Goal: Task Accomplishment & Management: Manage account settings

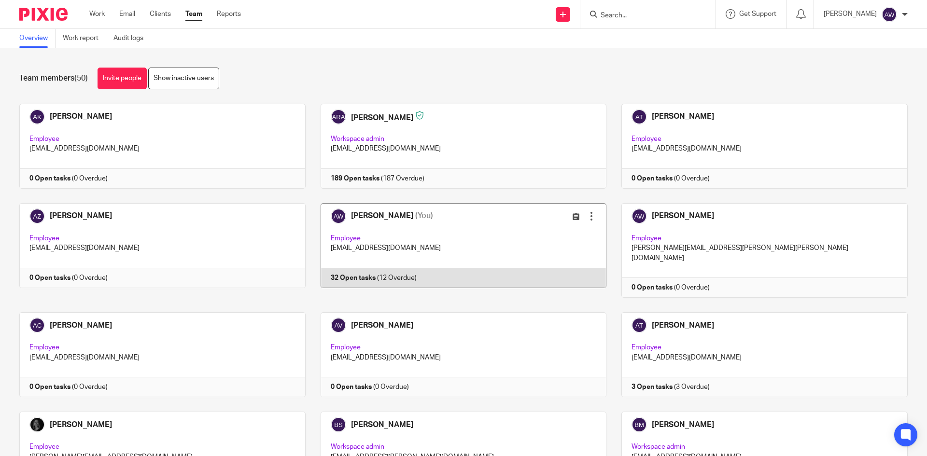
click at [472, 232] on link at bounding box center [456, 250] width 301 height 95
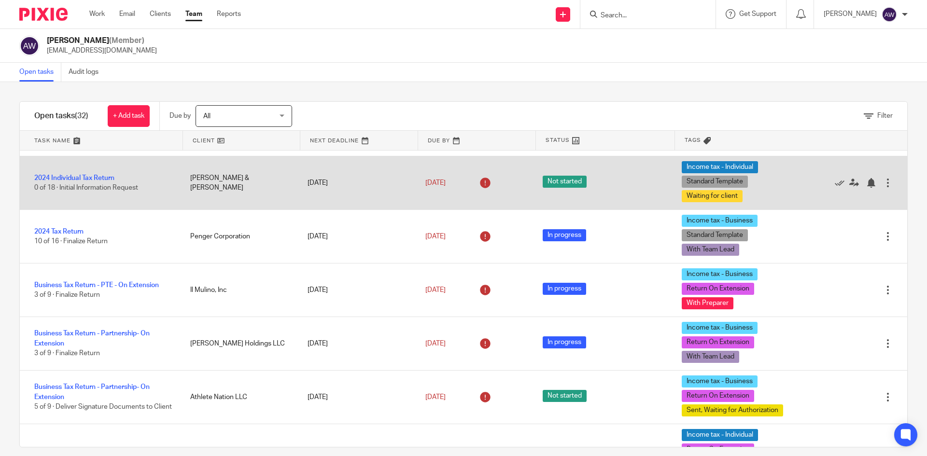
scroll to position [483, 0]
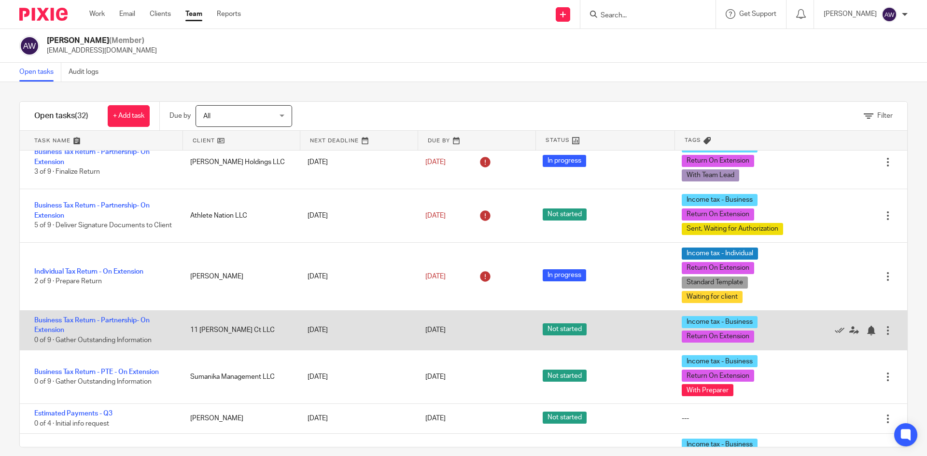
click at [92, 331] on div "Business Tax Return - Partnership- On Extension 0 of 9 · Gather Outstanding Inf…" at bounding box center [100, 330] width 161 height 39
click at [92, 334] on link "Business Tax Return - Partnership- On Extension" at bounding box center [91, 325] width 115 height 16
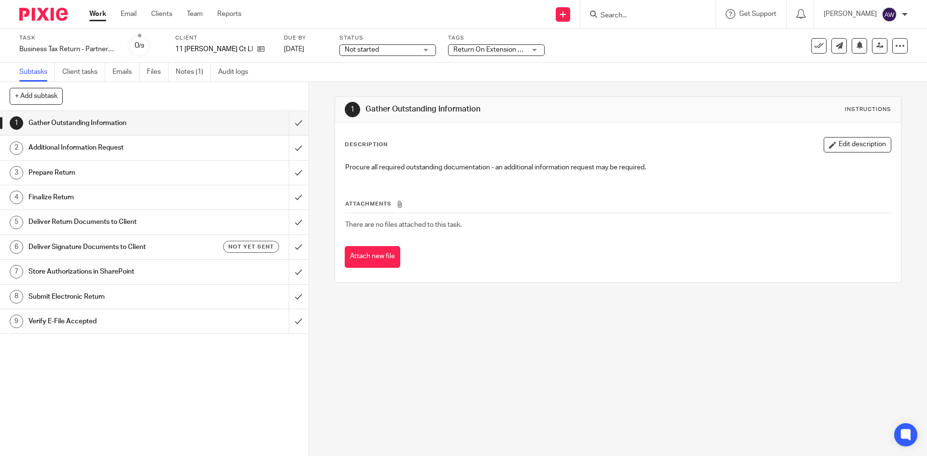
click at [405, 50] on span "Not started" at bounding box center [381, 50] width 72 height 10
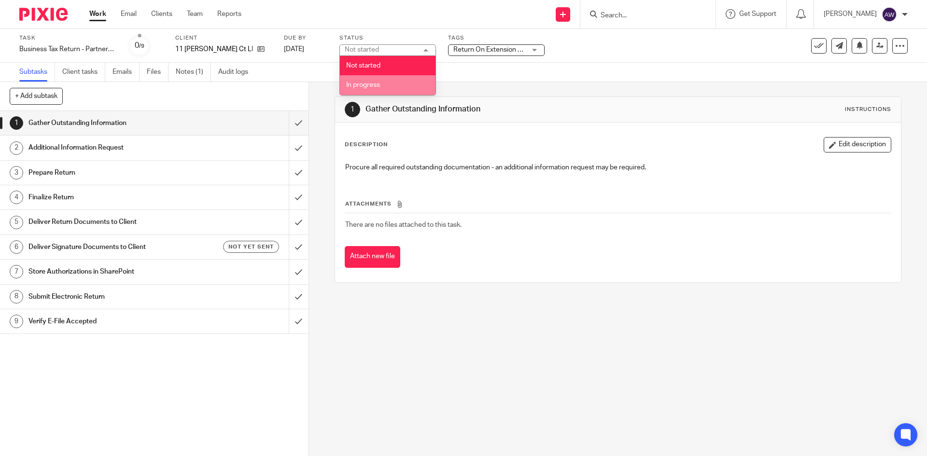
click at [381, 82] on li "In progress" at bounding box center [388, 85] width 96 height 20
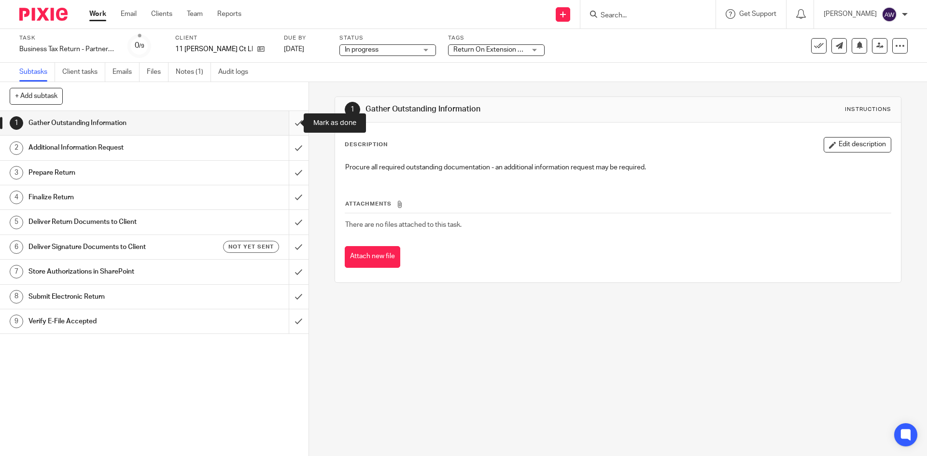
click at [285, 115] on input "submit" at bounding box center [154, 123] width 308 height 24
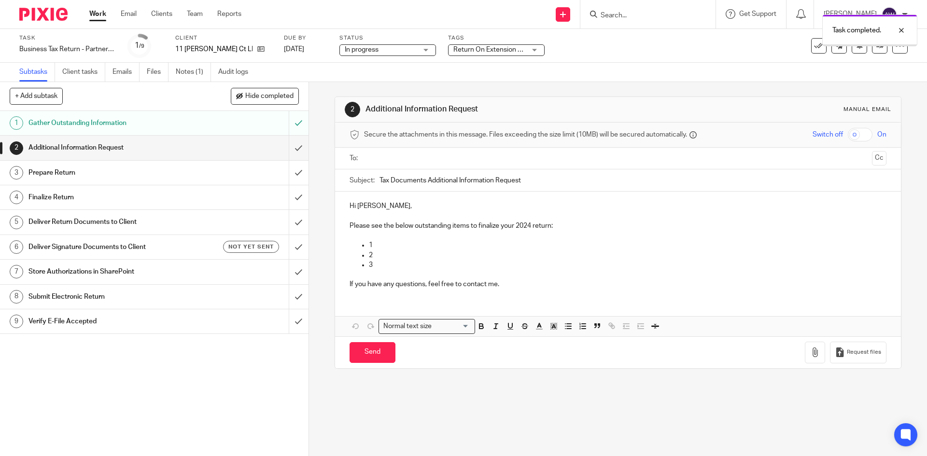
click at [285, 150] on input "submit" at bounding box center [154, 148] width 308 height 24
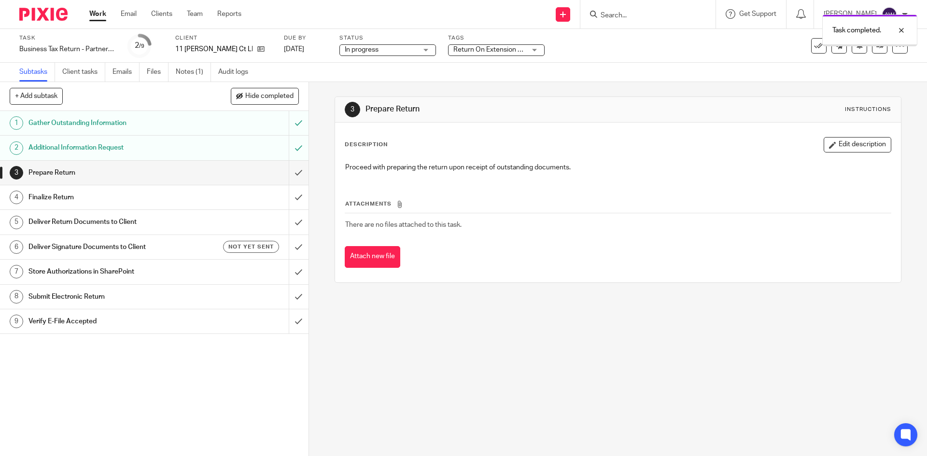
click at [290, 169] on input "submit" at bounding box center [154, 173] width 308 height 24
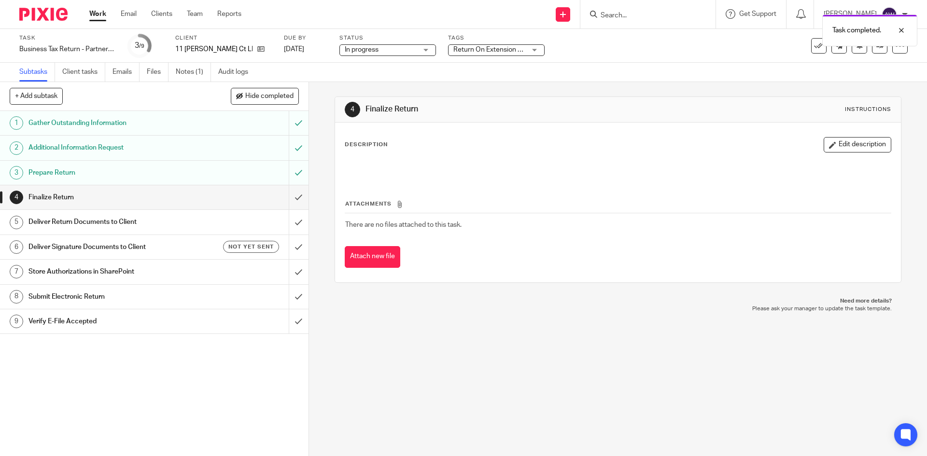
click at [492, 52] on span "Return On Extension + 1" at bounding box center [489, 49] width 73 height 7
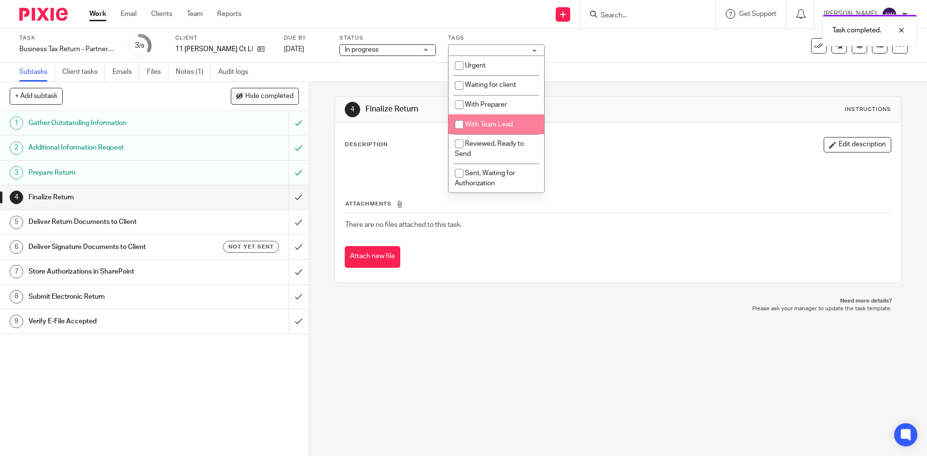
click at [488, 120] on li "With Team Lead" at bounding box center [496, 124] width 96 height 20
checkbox input "true"
drag, startPoint x: 584, startPoint y: 102, endPoint x: 594, endPoint y: 101, distance: 10.7
click at [584, 101] on div "4 Finalize Return Instructions" at bounding box center [617, 110] width 565 height 26
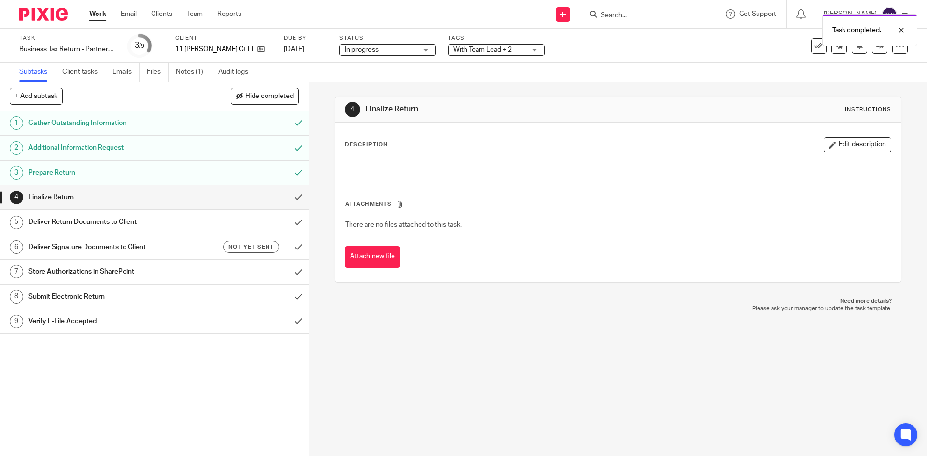
click at [870, 55] on div "Task Business Tax Return - Partnership- On Extension Save Business Tax Return -…" at bounding box center [463, 45] width 888 height 23
click at [876, 48] on icon at bounding box center [879, 45] width 7 height 7
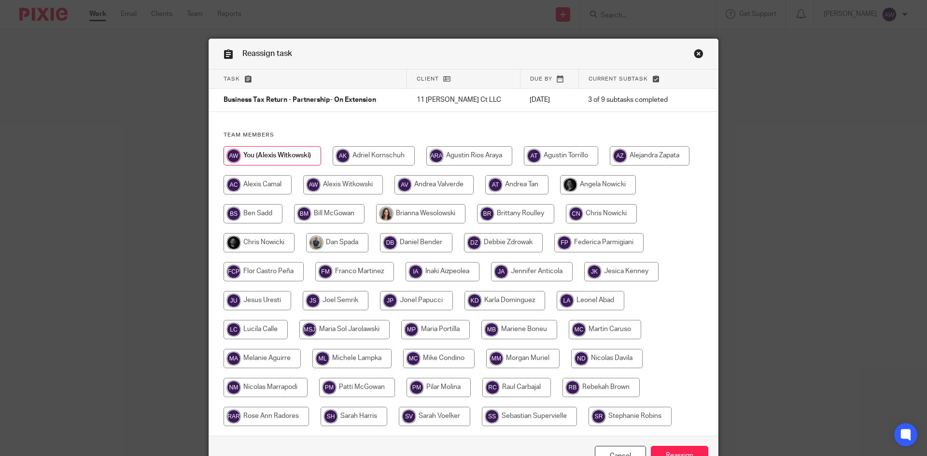
click at [261, 244] on input "radio" at bounding box center [258, 242] width 71 height 19
radio input "true"
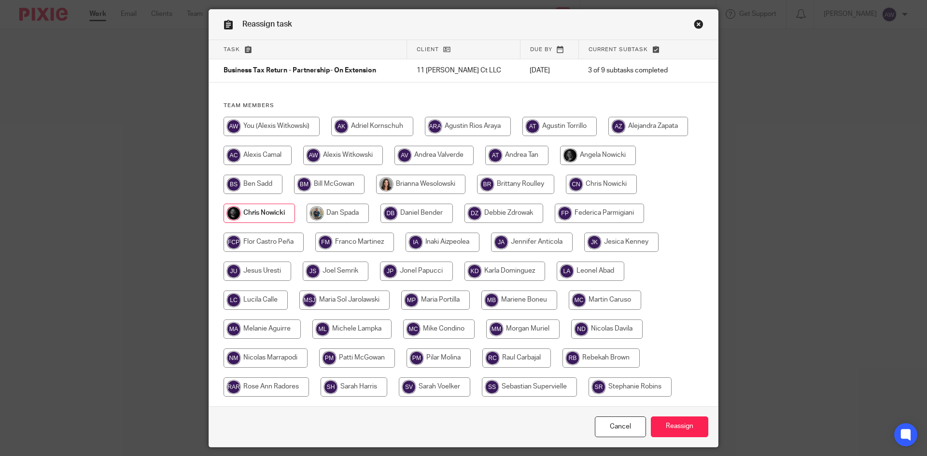
scroll to position [59, 0]
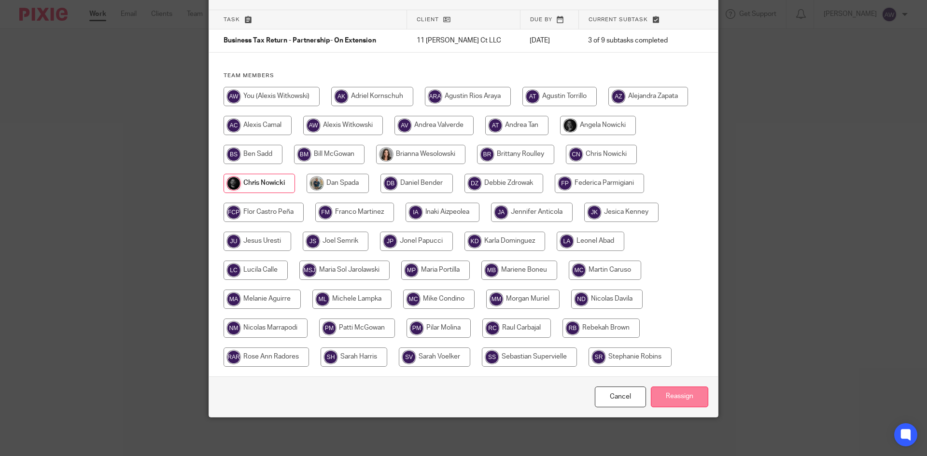
click at [698, 396] on input "Reassign" at bounding box center [679, 397] width 57 height 21
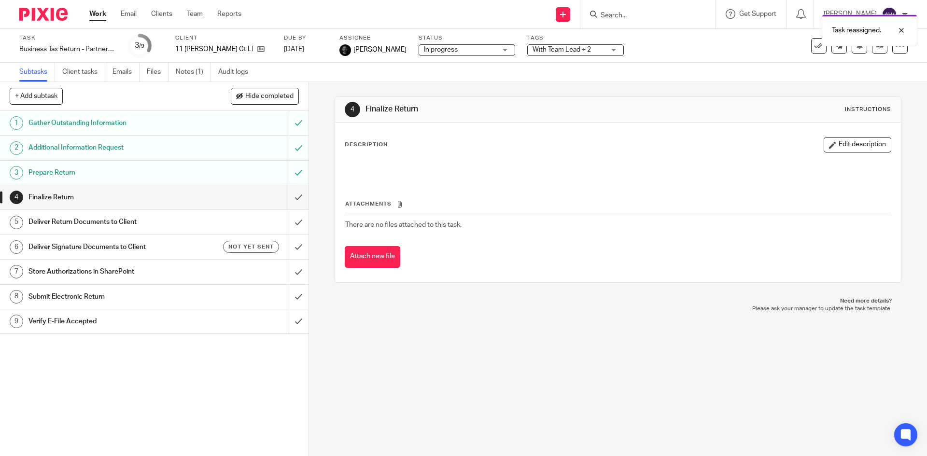
click at [104, 19] on link "Work" at bounding box center [97, 14] width 17 height 10
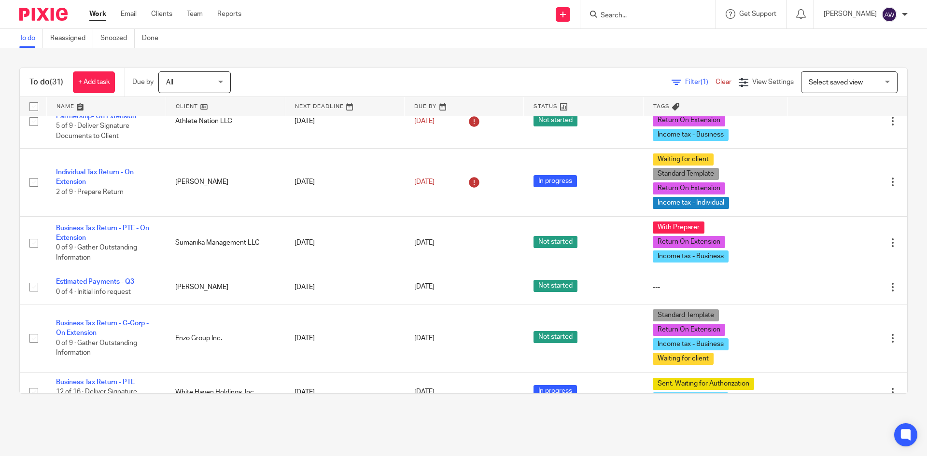
scroll to position [531, 0]
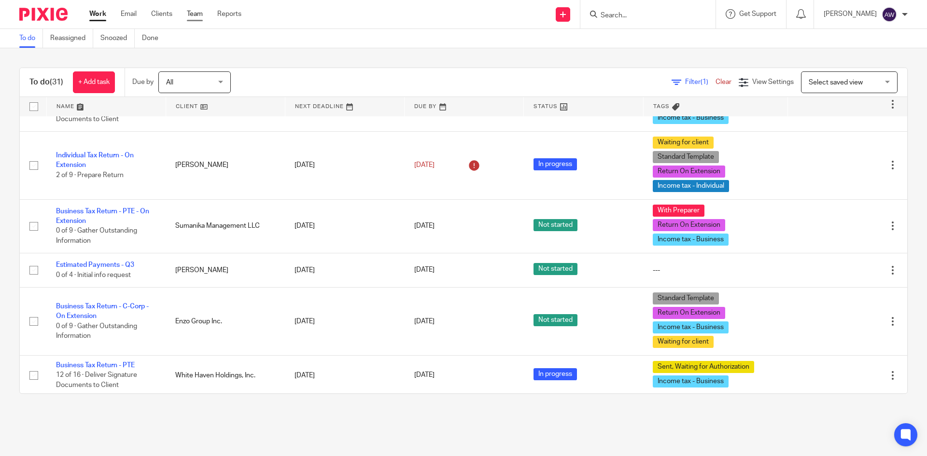
click at [191, 13] on link "Team" at bounding box center [195, 14] width 16 height 10
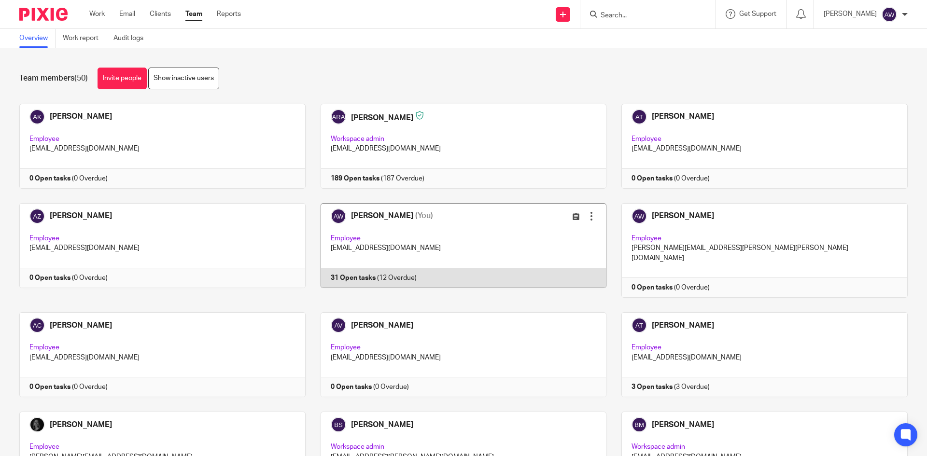
click at [411, 250] on link at bounding box center [456, 250] width 301 height 95
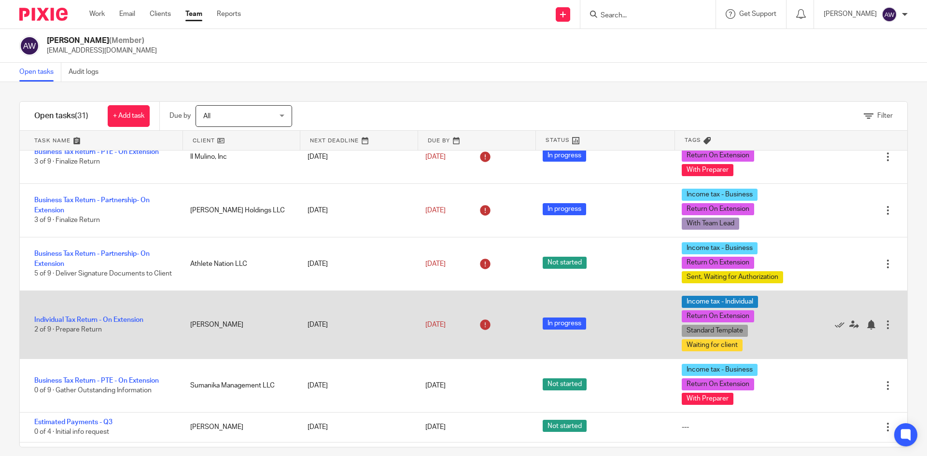
scroll to position [531, 0]
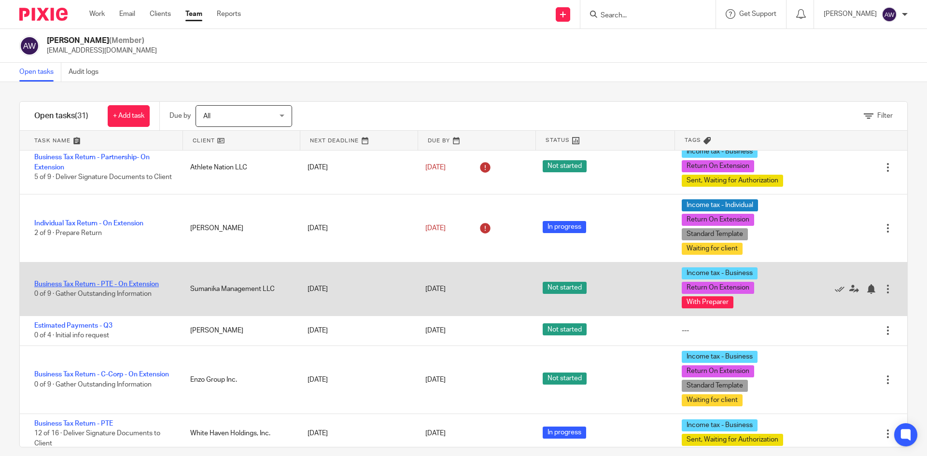
click at [90, 288] on link "Business Tax Return - PTE - On Extension" at bounding box center [96, 284] width 125 height 7
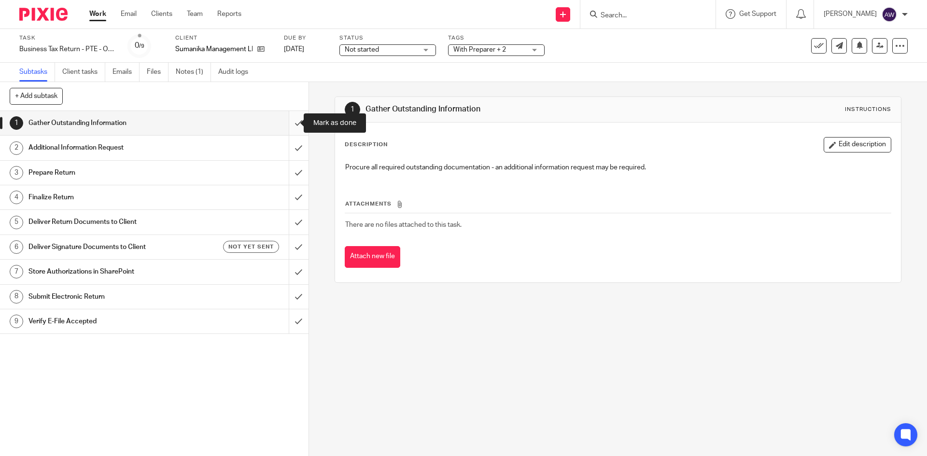
click at [291, 123] on input "submit" at bounding box center [154, 123] width 308 height 24
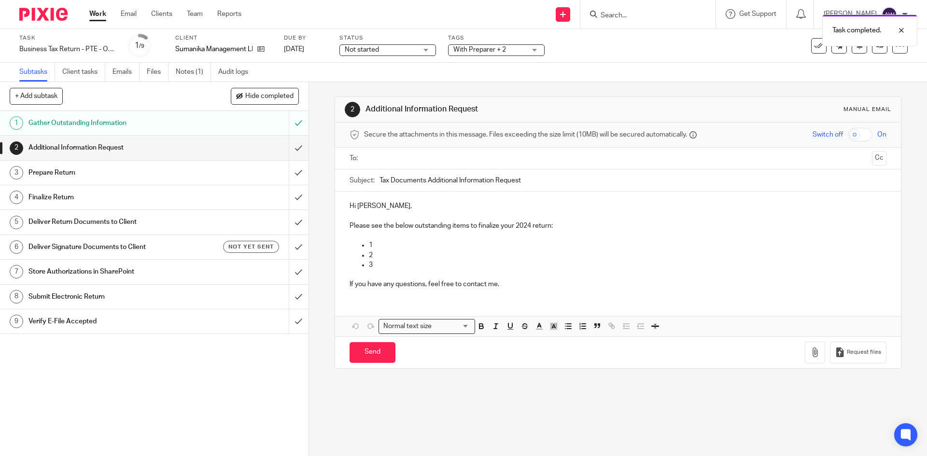
click at [391, 50] on span "Not started" at bounding box center [381, 50] width 72 height 10
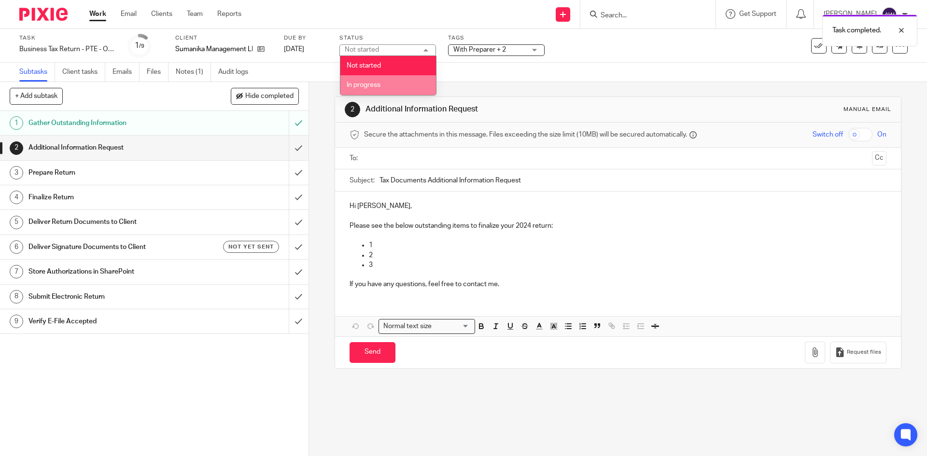
click at [369, 82] on span "In progress" at bounding box center [364, 85] width 34 height 7
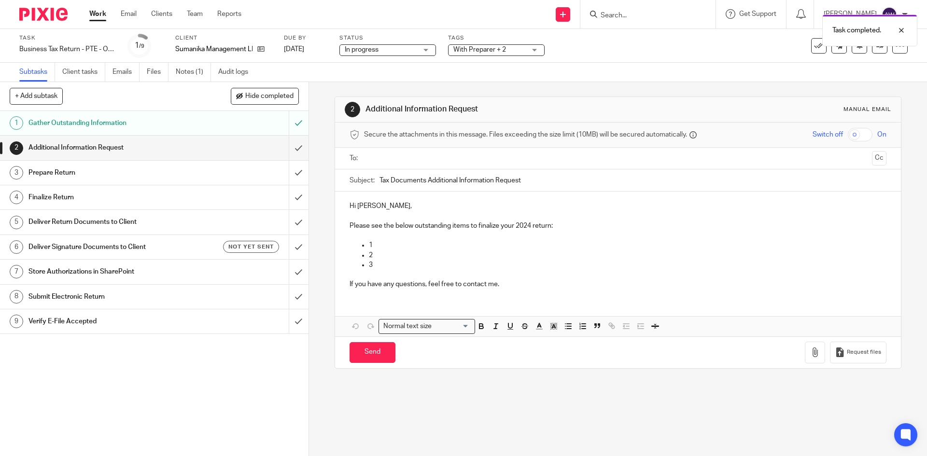
click at [446, 67] on div "Subtasks Client tasks Emails Files Notes (1) Audit logs" at bounding box center [463, 72] width 927 height 19
click at [101, 11] on link "Work" at bounding box center [97, 14] width 17 height 10
